Goal: Task Accomplishment & Management: Manage account settings

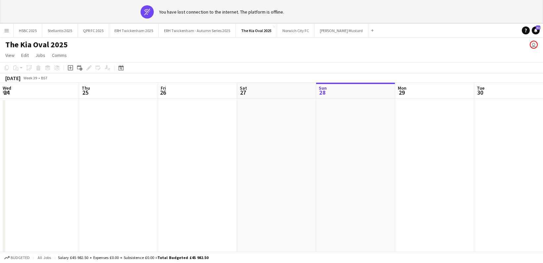
scroll to position [0, 195]
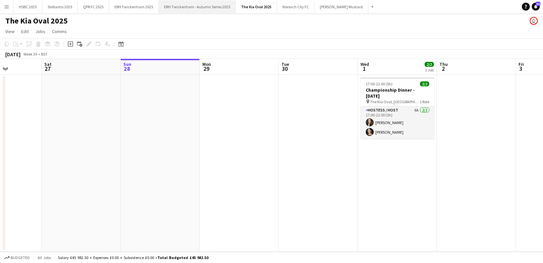
click at [183, 11] on button "ERH Twickenham - Autumn Series 2025 Close" at bounding box center [197, 6] width 77 height 13
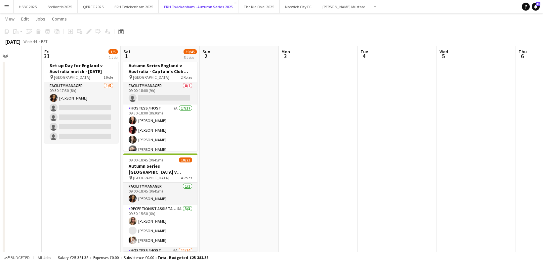
scroll to position [32, 0]
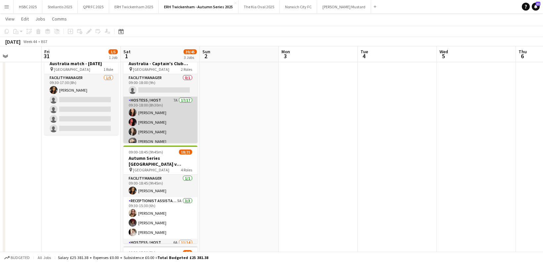
click at [179, 124] on app-card-role "Hostess / Host 7A 17/17 09:30-18:00 (8h30m) [PERSON_NAME] [PERSON_NAME] [PERSON…" at bounding box center [160, 186] width 74 height 178
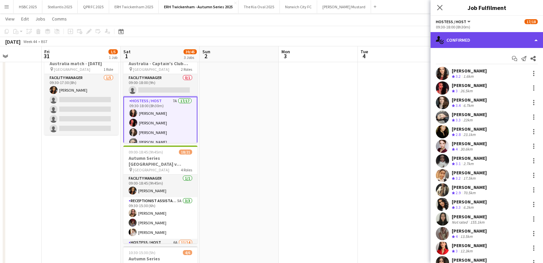
click at [463, 40] on div "single-neutral-actions-check-2 Confirmed" at bounding box center [487, 40] width 112 height 16
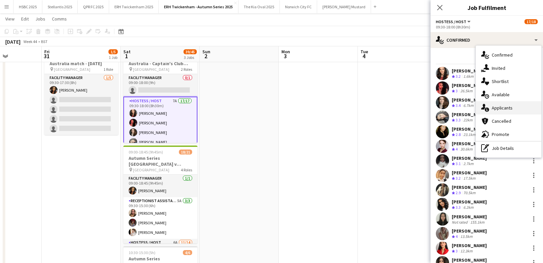
click at [504, 114] on div "single-neutral-actions-information Applicants" at bounding box center [508, 107] width 65 height 13
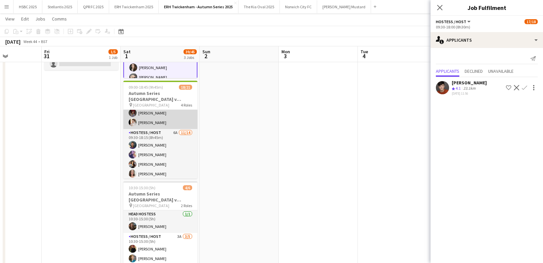
scroll to position [59, 0]
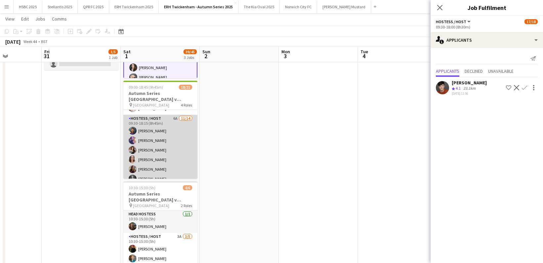
click at [180, 153] on app-card-role "Hostess / Host 6A [DATE] 09:30-18:15 (8h45m) [PERSON_NAME] [PERSON_NAME] [PERSO…" at bounding box center [160, 188] width 74 height 147
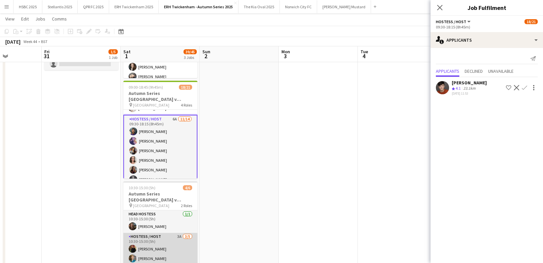
click at [169, 247] on app-card-role "Hostess / Host 3A [DATE] 10:30-15:30 (5h) [PERSON_NAME] [PERSON_NAME] [PERSON_N…" at bounding box center [160, 263] width 74 height 61
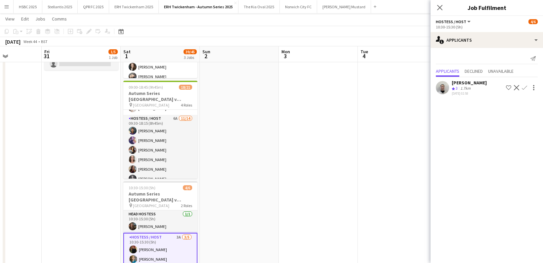
click at [525, 86] on app-icon "Confirm" at bounding box center [524, 87] width 5 height 5
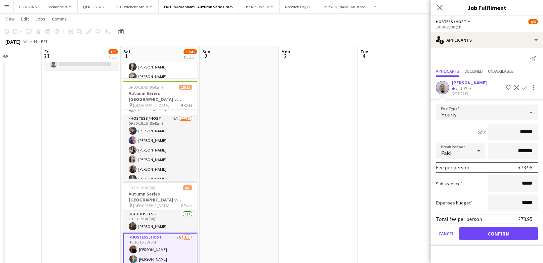
click button "Confirm" at bounding box center [498, 233] width 78 height 13
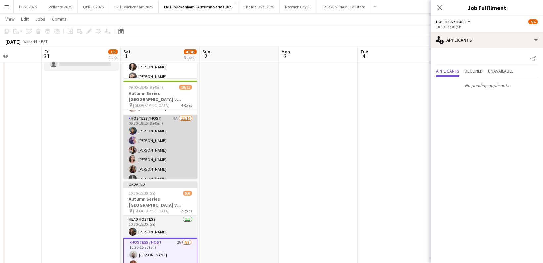
click at [171, 144] on app-card-role "Hostess / Host 6A [DATE] 09:30-18:15 (8h45m) [PERSON_NAME] [PERSON_NAME] [PERSO…" at bounding box center [160, 188] width 74 height 147
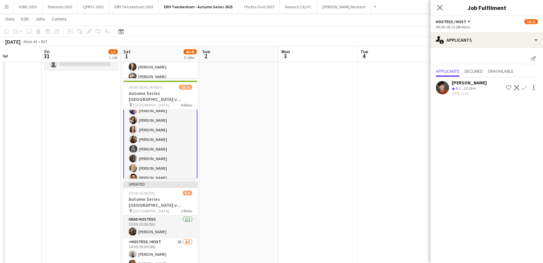
scroll to position [89, 0]
click at [525, 86] on app-icon "Confirm" at bounding box center [524, 87] width 5 height 5
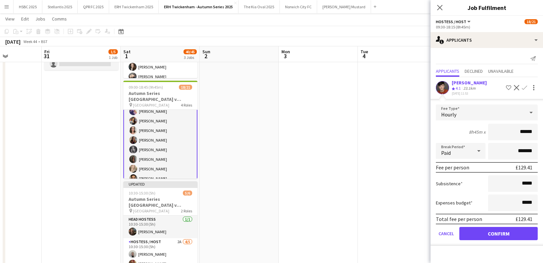
click button "Confirm" at bounding box center [498, 233] width 78 height 13
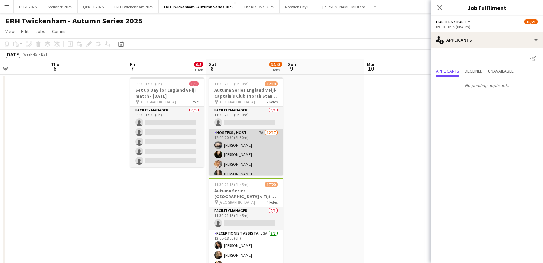
scroll to position [0, 190]
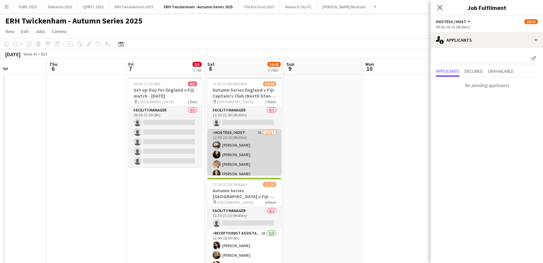
click at [268, 157] on app-card-role "Hostess / Host 7A [DATE] 12:00-20:30 (8h30m) [PERSON_NAME] [PERSON_NAME] [PERSO…" at bounding box center [244, 217] width 74 height 176
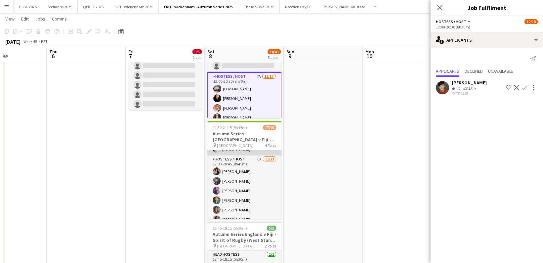
scroll to position [59, 0]
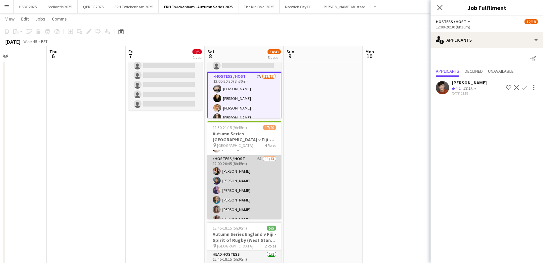
click at [261, 185] on app-card-role "Hostess / Host 6A [DATE] 12:00-20:45 (8h45m) [PERSON_NAME] [PERSON_NAME] [PERSO…" at bounding box center [244, 224] width 74 height 138
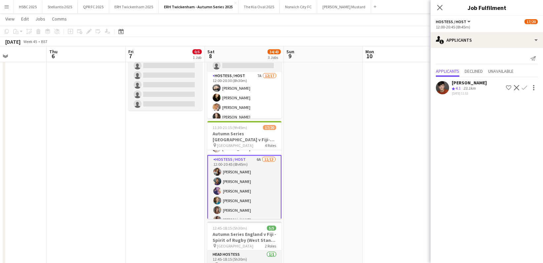
scroll to position [55, 0]
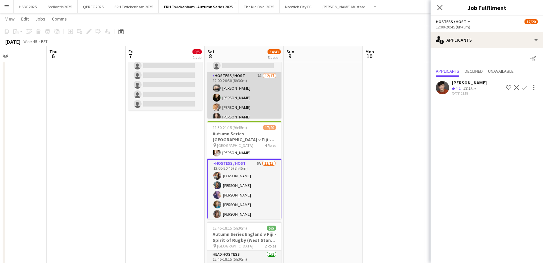
click at [256, 104] on app-card-role "Hostess / Host 7A [DATE] 12:00-20:30 (8h30m) [PERSON_NAME] [PERSON_NAME] [PERSO…" at bounding box center [244, 160] width 74 height 176
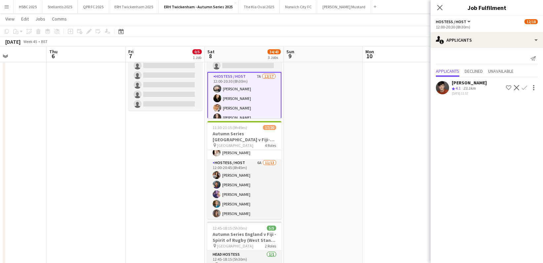
click at [527, 85] on button "Confirm" at bounding box center [524, 88] width 8 height 8
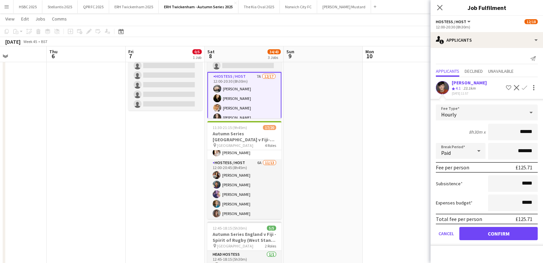
click button "Confirm" at bounding box center [498, 233] width 78 height 13
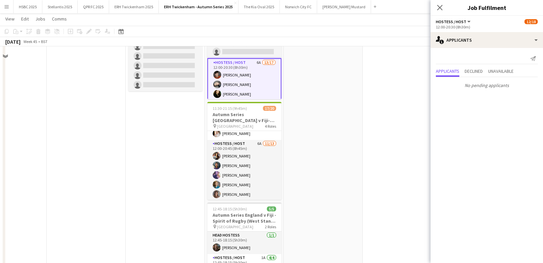
scroll to position [137, 0]
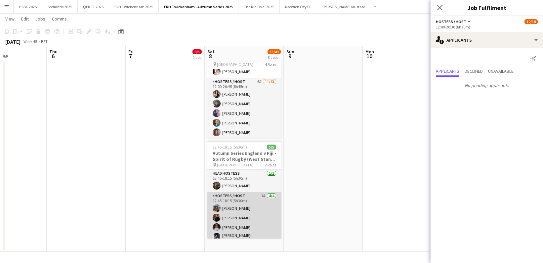
click at [266, 202] on app-card-role "Hostess / Host 1A [DATE] 12:45-18:15 (5h30m) [PERSON_NAME] [PERSON_NAME] [PERSO…" at bounding box center [244, 218] width 74 height 53
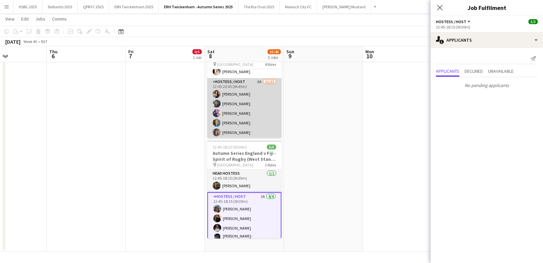
click at [259, 111] on app-card-role "Hostess / Host 6A [DATE] 12:00-20:45 (8h45m) [PERSON_NAME] [PERSON_NAME] [PERSO…" at bounding box center [244, 147] width 74 height 138
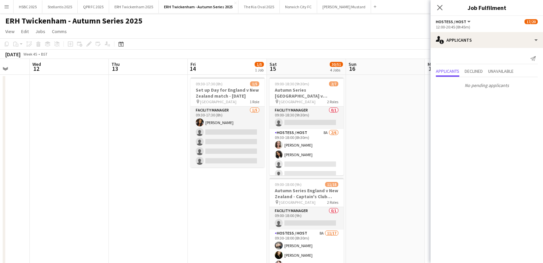
scroll to position [0, 225]
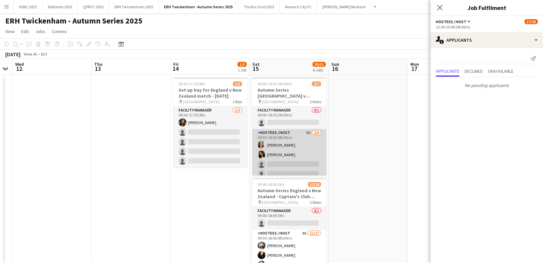
click at [300, 156] on app-card-role "Hostess / Host 8A [DATE] 09:30-18:00 (8h30m) [PERSON_NAME] [PERSON_NAME] single…" at bounding box center [289, 164] width 74 height 70
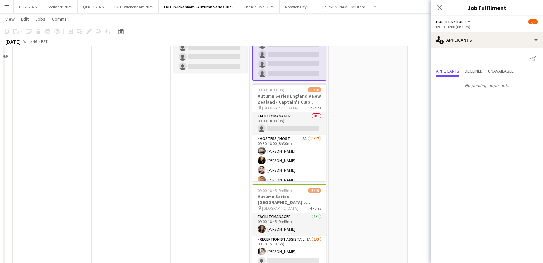
scroll to position [98, 0]
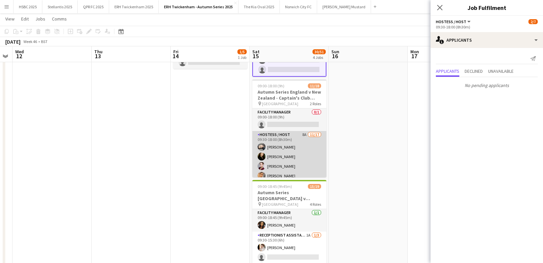
click at [304, 168] on app-card-role "Hostess / Host 8A [DATE] 09:30-18:00 (8h30m) [PERSON_NAME] [PERSON_NAME] [PERSO…" at bounding box center [289, 219] width 74 height 176
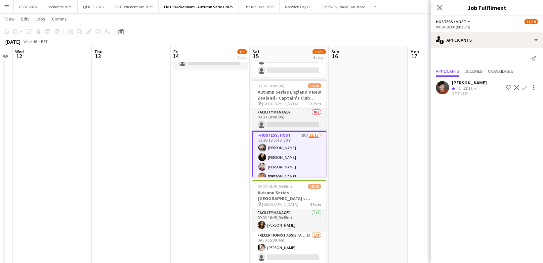
scroll to position [24, 0]
click at [526, 85] on app-icon "Confirm" at bounding box center [524, 87] width 5 height 5
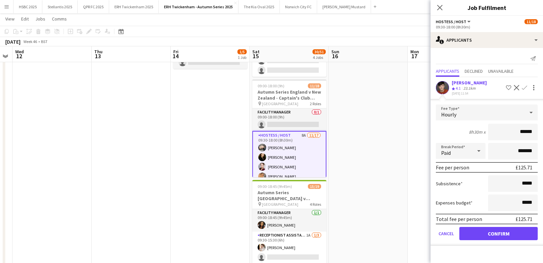
click button "Confirm" at bounding box center [498, 233] width 78 height 13
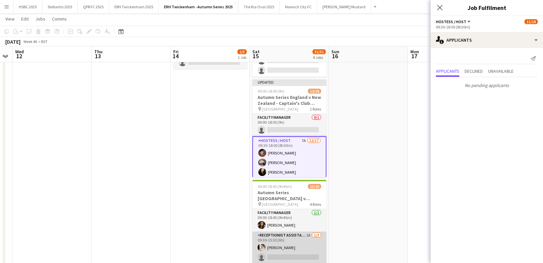
click at [300, 243] on app-card-role "Receptionist Assistant 1A [DATE] 09:30-15:30 (6h) [PERSON_NAME] single-neutral-…" at bounding box center [289, 252] width 74 height 42
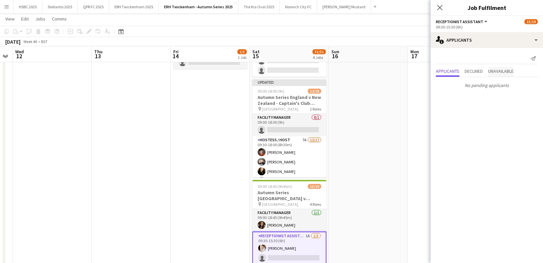
click at [501, 71] on span "Unavailable" at bounding box center [500, 71] width 25 height 5
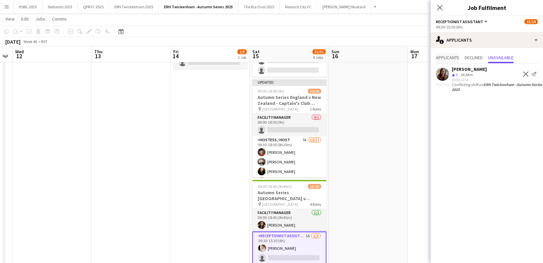
click at [441, 56] on span "Applicants" at bounding box center [447, 57] width 23 height 5
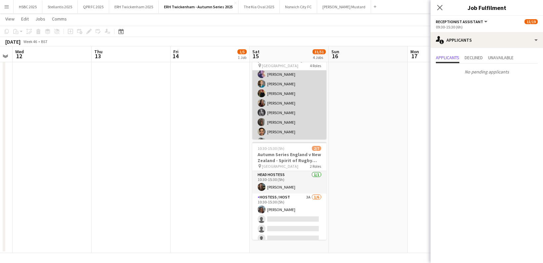
scroll to position [115, 0]
click at [305, 112] on app-card-role "Hostess / Host 2A [DATE] 09:30-18:15 (8h45m) [PERSON_NAME] [PERSON_NAME] [PERSO…" at bounding box center [289, 85] width 74 height 128
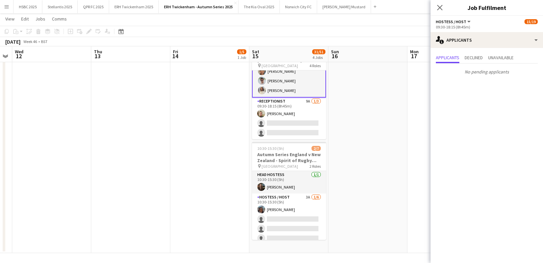
click at [305, 112] on app-card-role "Receptionist 9A [DATE] 09:30-18:15 (8h45m) [PERSON_NAME] single-neutral-actions…" at bounding box center [289, 119] width 74 height 42
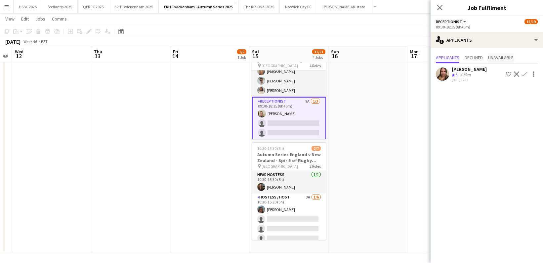
click at [500, 58] on div "Applicants Declined Unavailable [PERSON_NAME] Crew rating 3 4.8km [DATE] 17:12 …" at bounding box center [487, 68] width 112 height 41
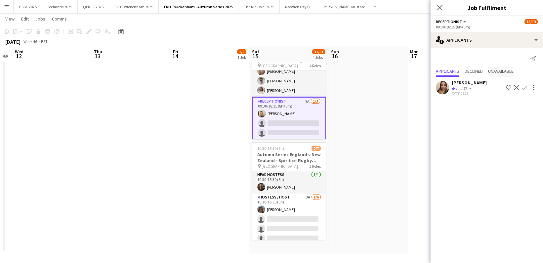
click at [508, 71] on span "Unavailable" at bounding box center [500, 71] width 25 height 5
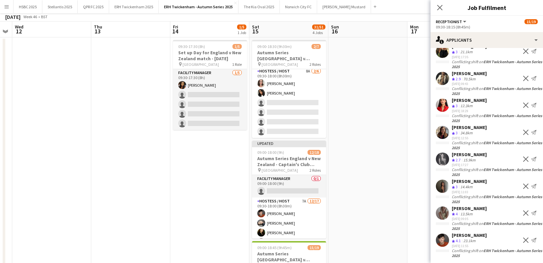
scroll to position [54, 0]
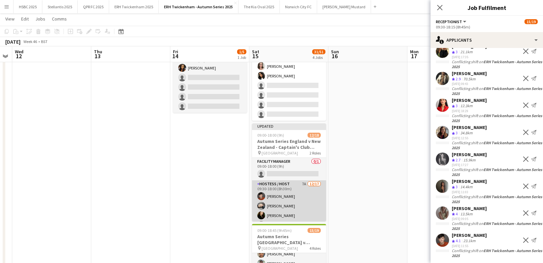
click at [295, 201] on app-card-role "Hostess / Host 7A [DATE] 09:30-18:00 (8h30m) [PERSON_NAME] [PERSON_NAME] [PERSO…" at bounding box center [289, 268] width 74 height 176
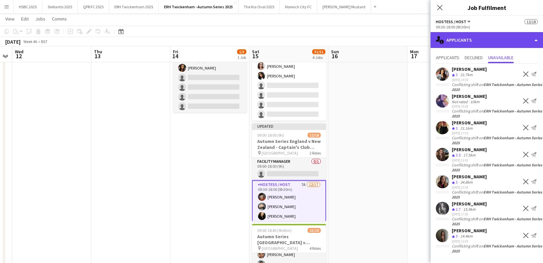
click at [483, 40] on div "single-neutral-actions-information Applicants" at bounding box center [487, 40] width 112 height 16
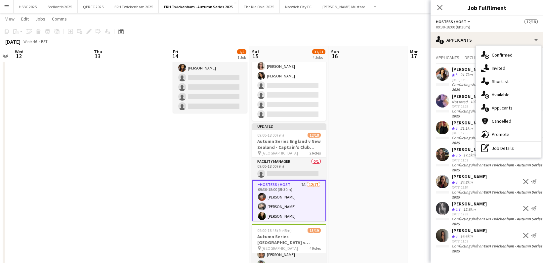
click at [509, 53] on span "Confirmed" at bounding box center [502, 55] width 21 height 6
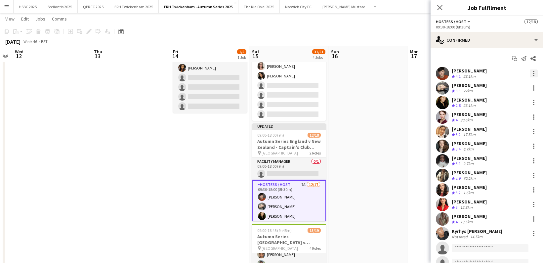
click at [533, 70] on div at bounding box center [534, 73] width 8 height 8
click at [511, 148] on span "Remove" at bounding box center [501, 149] width 20 height 6
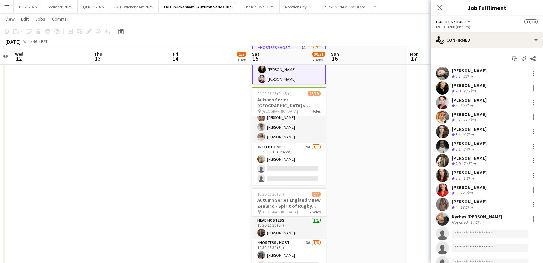
scroll to position [197, 0]
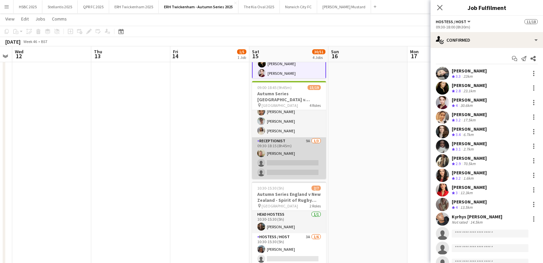
click at [302, 163] on app-card-role "Receptionist 9A [DATE] 09:30-18:15 (8h45m) [PERSON_NAME] single-neutral-actions…" at bounding box center [289, 158] width 74 height 42
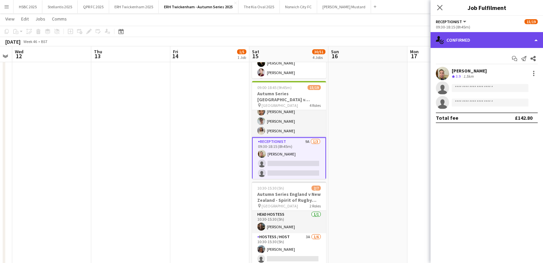
click at [496, 38] on div "single-neutral-actions-check-2 Confirmed" at bounding box center [487, 40] width 112 height 16
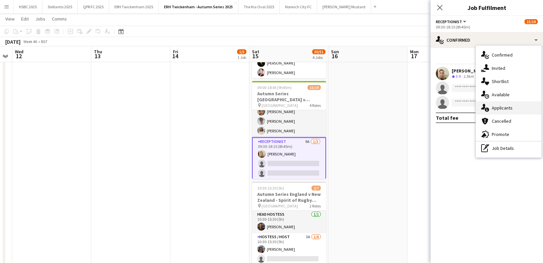
click at [523, 106] on div "single-neutral-actions-information Applicants" at bounding box center [508, 107] width 65 height 13
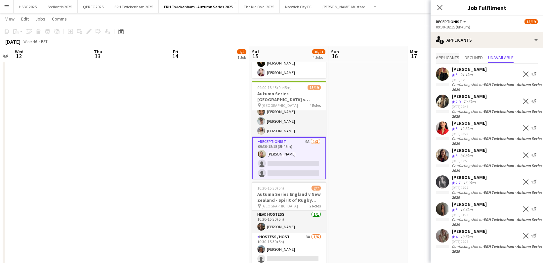
click at [440, 57] on span "Applicants" at bounding box center [447, 57] width 23 height 5
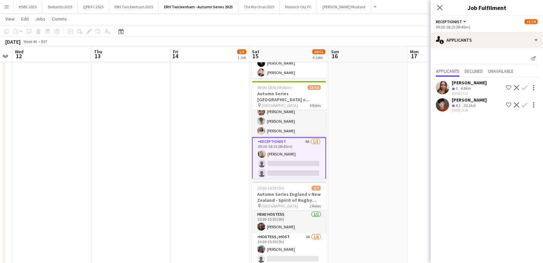
click at [526, 103] on app-icon "Confirm" at bounding box center [524, 104] width 5 height 5
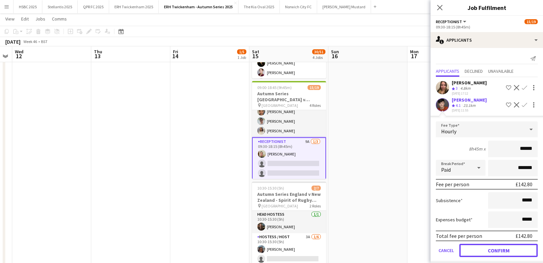
click at [489, 252] on button "Confirm" at bounding box center [498, 250] width 78 height 13
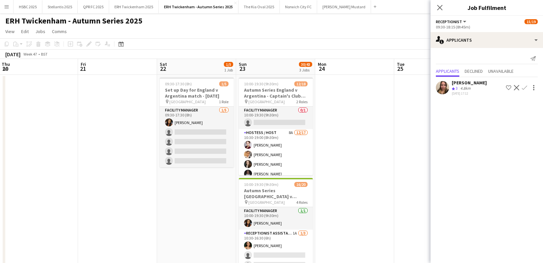
scroll to position [0, 160]
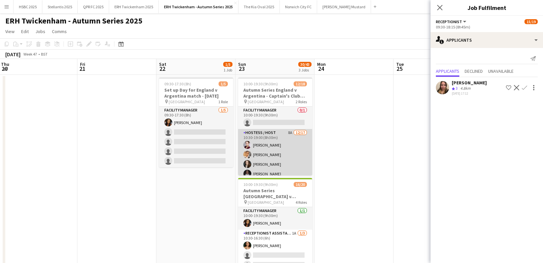
click at [309, 158] on app-card-role "Hostess / Host 8A [DATE] 10:30-19:00 (8h30m) [PERSON_NAME] [PERSON_NAME] [PERSO…" at bounding box center [275, 217] width 74 height 176
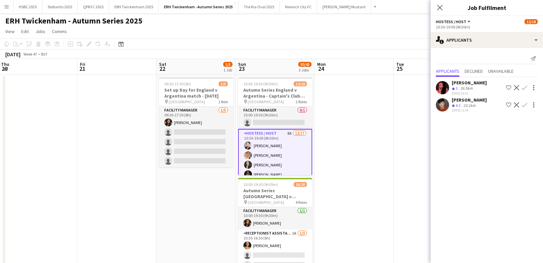
click at [525, 86] on app-icon "Confirm" at bounding box center [524, 87] width 5 height 5
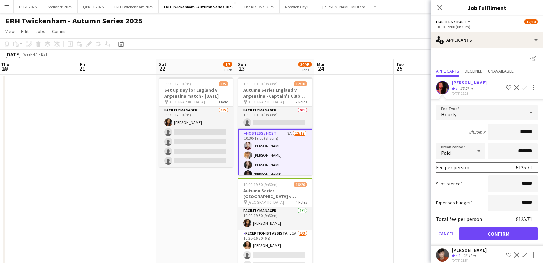
click button "Confirm" at bounding box center [498, 233] width 78 height 13
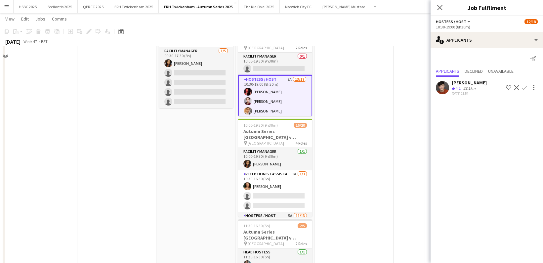
scroll to position [59, 0]
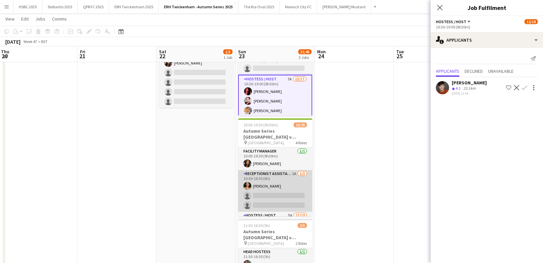
click at [292, 189] on app-card-role "Receptionist Assistant 1A [DATE] 10:30-16:30 (6h) [PERSON_NAME] single-neutral-…" at bounding box center [275, 191] width 74 height 42
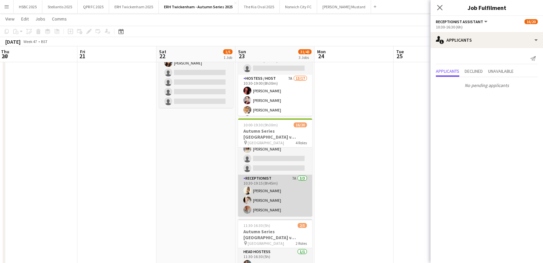
click at [293, 188] on app-card-role "Receptionist 7A [DATE] 10:30-19:15 (8h45m) [PERSON_NAME] [PERSON_NAME]" at bounding box center [275, 196] width 74 height 42
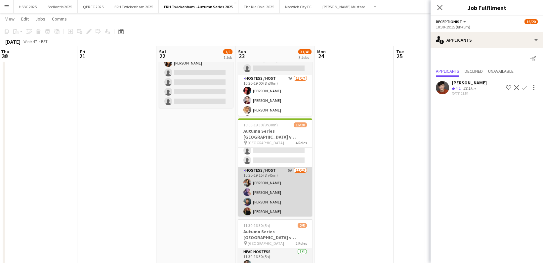
scroll to position [0, 0]
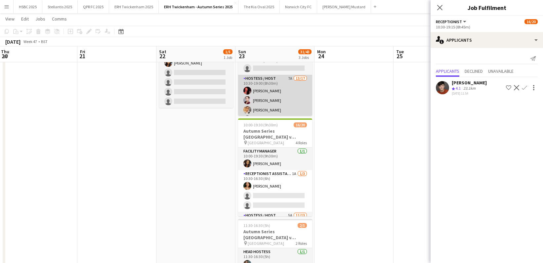
click at [281, 88] on app-card-role "Hostess / Host 7A 13/17 10:30-19:00 (8h30m) [PERSON_NAME] [PERSON_NAME] [PERSON…" at bounding box center [275, 163] width 74 height 176
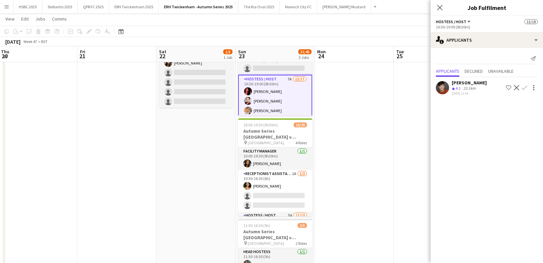
click at [526, 86] on app-icon "Confirm" at bounding box center [524, 87] width 5 height 5
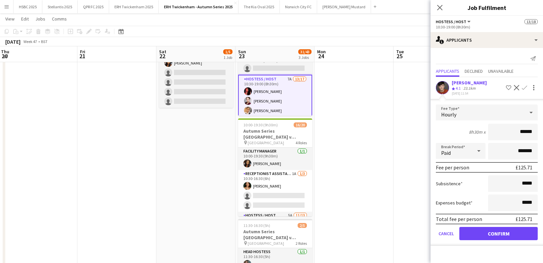
click button "Confirm" at bounding box center [498, 233] width 78 height 13
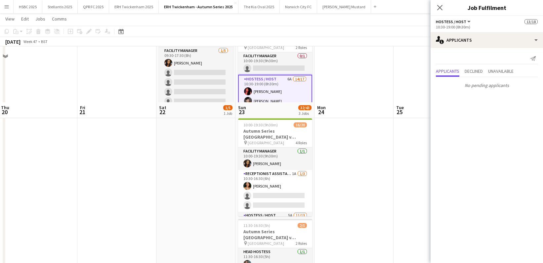
scroll to position [159, 0]
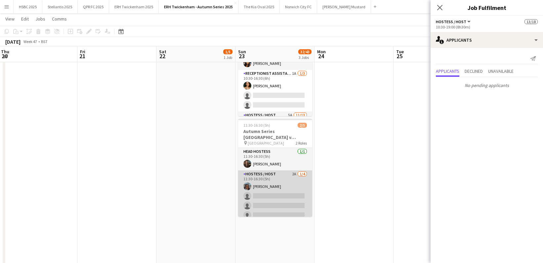
click at [293, 191] on app-card-role "Hostess / Host 2A [DATE] 11:30-16:30 (5h) [PERSON_NAME] single-neutral-actions …" at bounding box center [275, 195] width 74 height 51
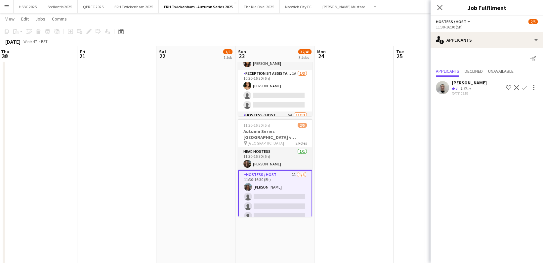
click at [524, 86] on app-icon "Confirm" at bounding box center [524, 87] width 5 height 5
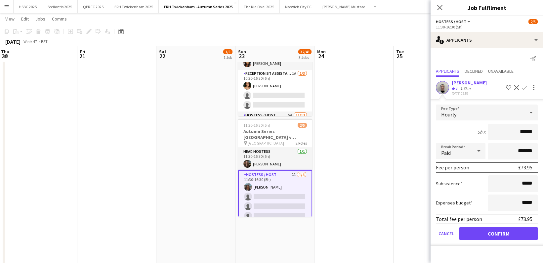
click button "Confirm" at bounding box center [498, 233] width 78 height 13
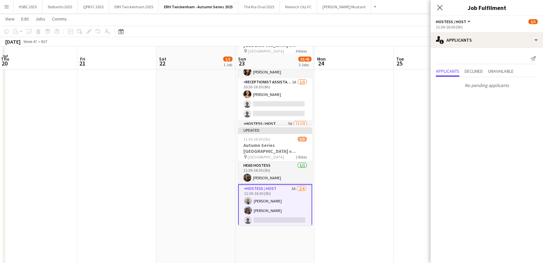
scroll to position [150, 0]
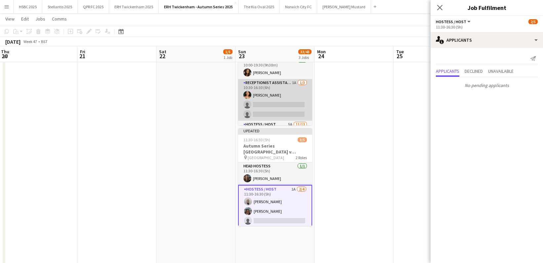
click at [267, 108] on app-card-role "Receptionist Assistant 1A [DATE] 10:30-16:30 (6h) [PERSON_NAME] single-neutral-…" at bounding box center [275, 100] width 74 height 42
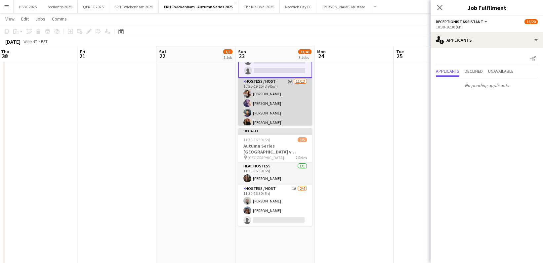
click at [301, 102] on app-card-role "Hostess / Host 5A [DATE] 10:30-19:15 (8h45m) [PERSON_NAME] [PERSON_NAME] [PERSO…" at bounding box center [275, 147] width 74 height 138
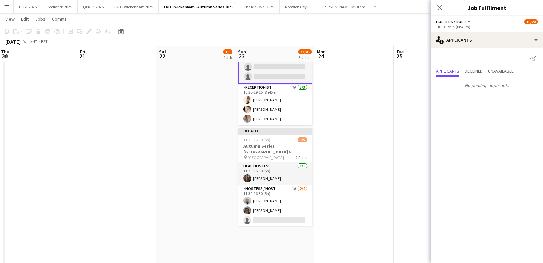
click at [301, 102] on app-card-role "Receptionist 7A [DATE] 10:30-19:15 (8h45m) [PERSON_NAME] [PERSON_NAME]" at bounding box center [275, 105] width 74 height 42
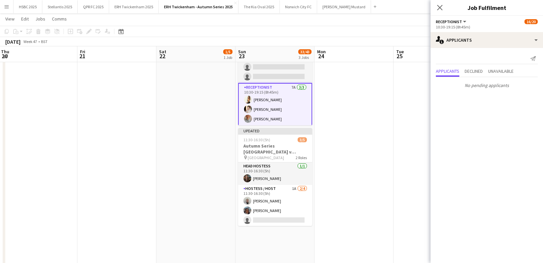
click at [358, 95] on app-date-cell at bounding box center [353, 131] width 79 height 415
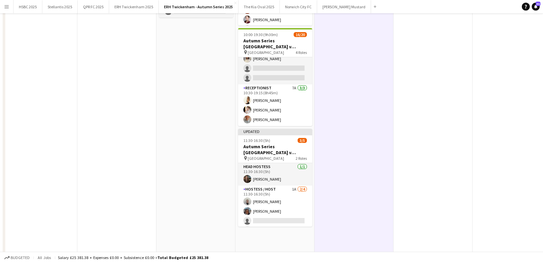
scroll to position [0, 0]
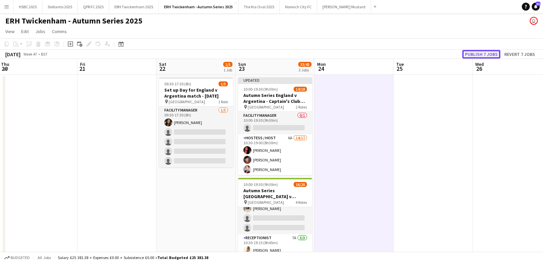
click at [473, 53] on button "Publish 7 jobs" at bounding box center [481, 54] width 38 height 9
